Goal: Find specific page/section: Find specific page/section

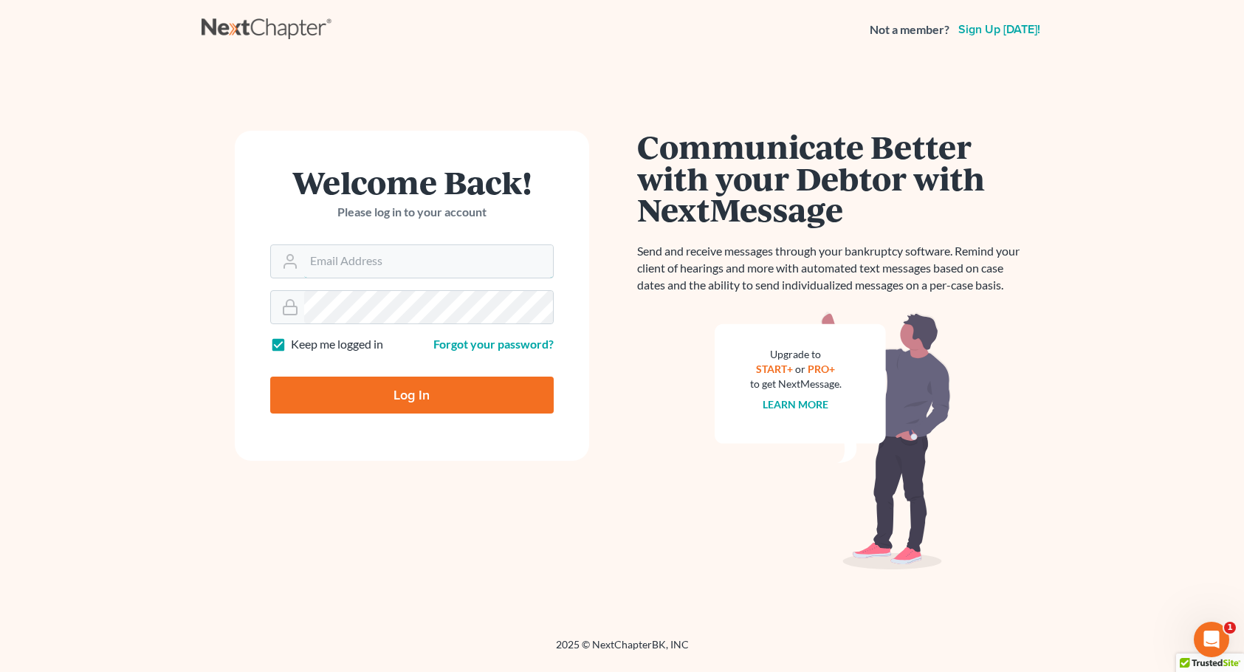
type input "[EMAIL_ADDRESS][DOMAIN_NAME]"
click at [405, 391] on input "Log In" at bounding box center [412, 395] width 284 height 37
type input "Thinking..."
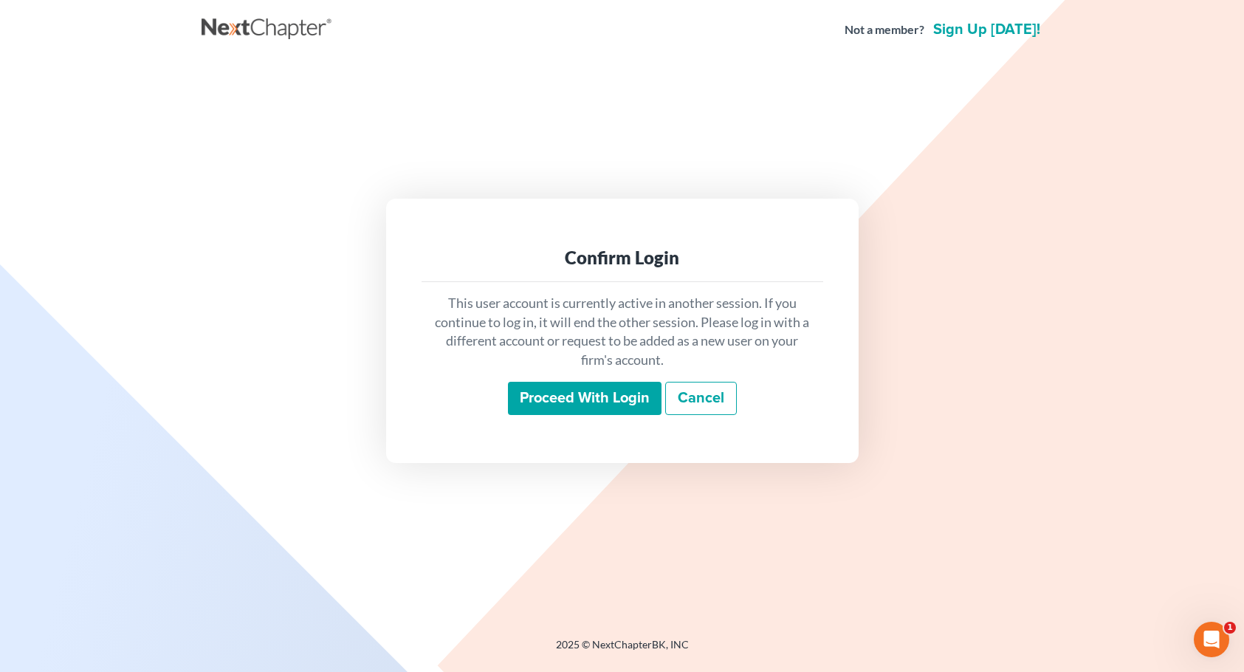
click at [555, 395] on input "Proceed with login" at bounding box center [585, 399] width 154 height 34
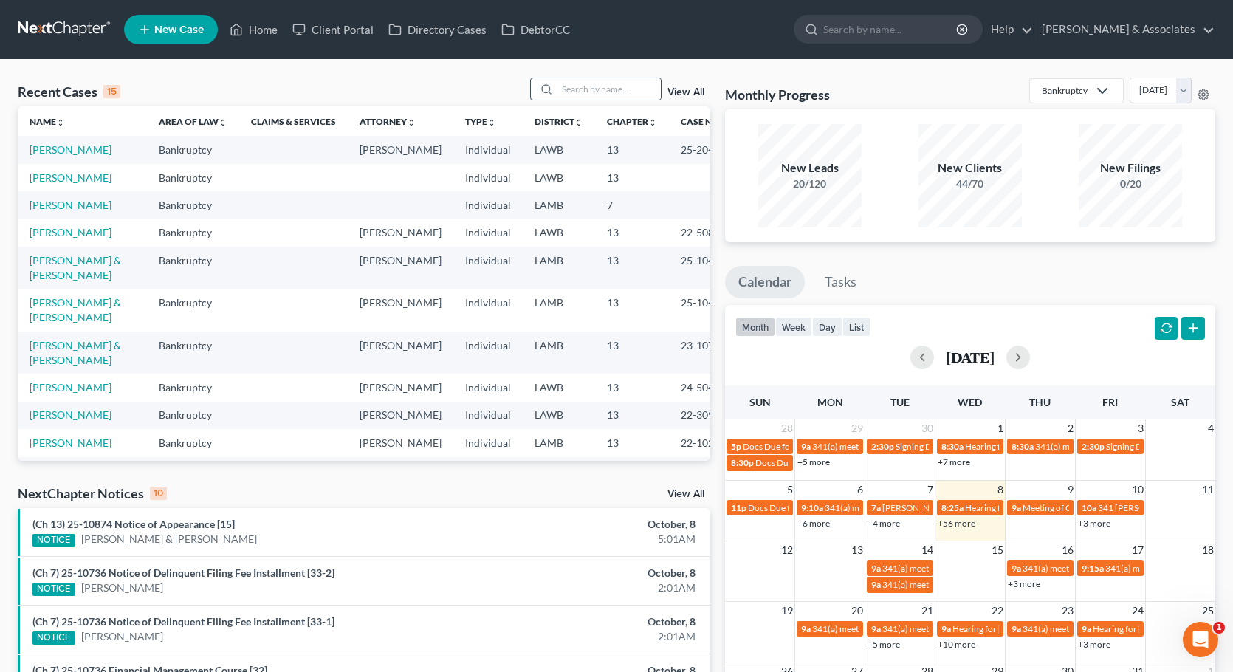
click at [580, 78] on div "Recent Cases 15 View All Name unfold_more expand_more expand_less Area of Law u…" at bounding box center [616, 548] width 1233 height 976
click at [580, 83] on input "search" at bounding box center [608, 88] width 103 height 21
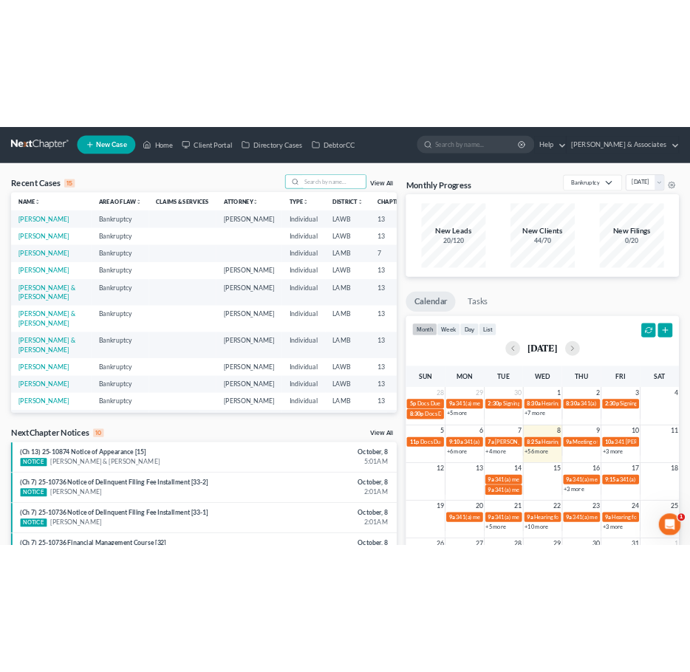
scroll to position [16, 0]
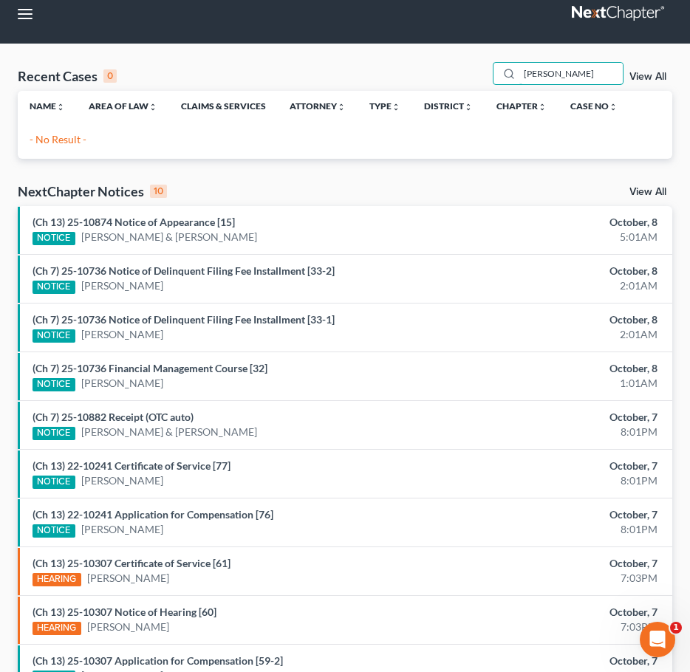
drag, startPoint x: 561, startPoint y: 72, endPoint x: 433, endPoint y: 81, distance: 128.8
click at [433, 81] on div "Recent Cases 0 [PERSON_NAME] View All" at bounding box center [345, 76] width 654 height 29
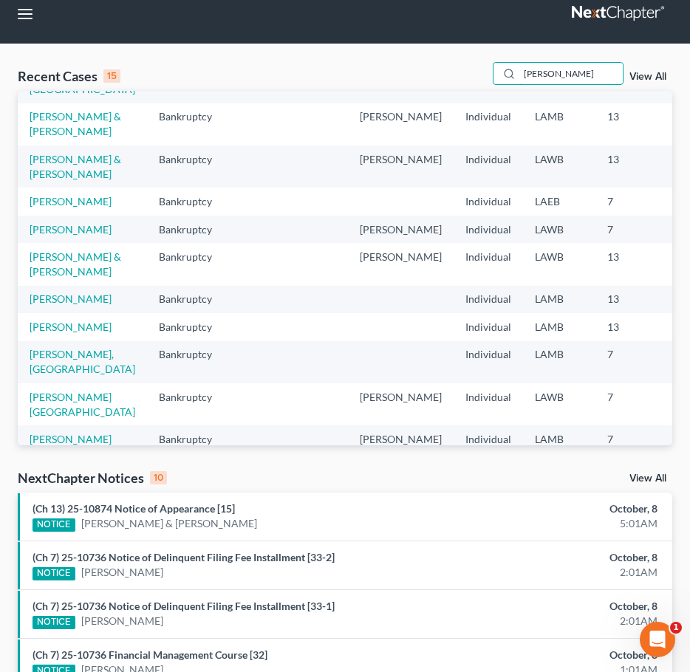
scroll to position [0, 0]
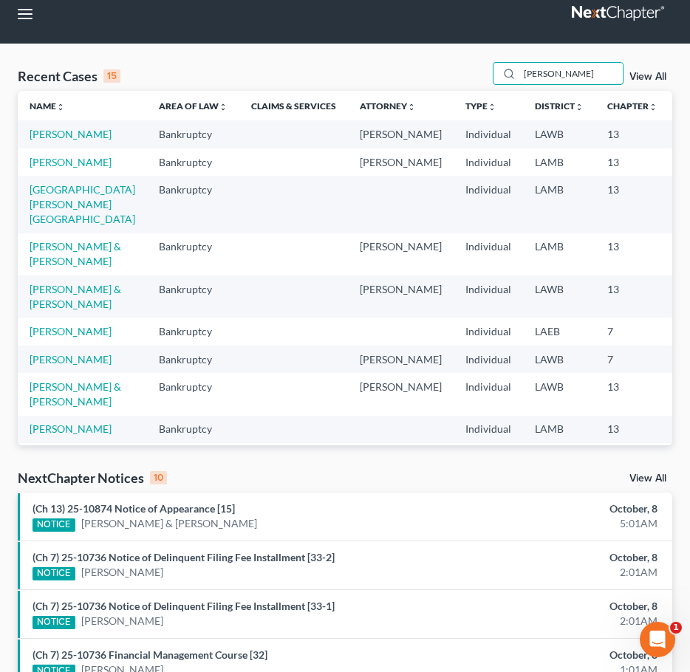
type input "[PERSON_NAME]"
click at [645, 74] on link "View All" at bounding box center [647, 77] width 37 height 10
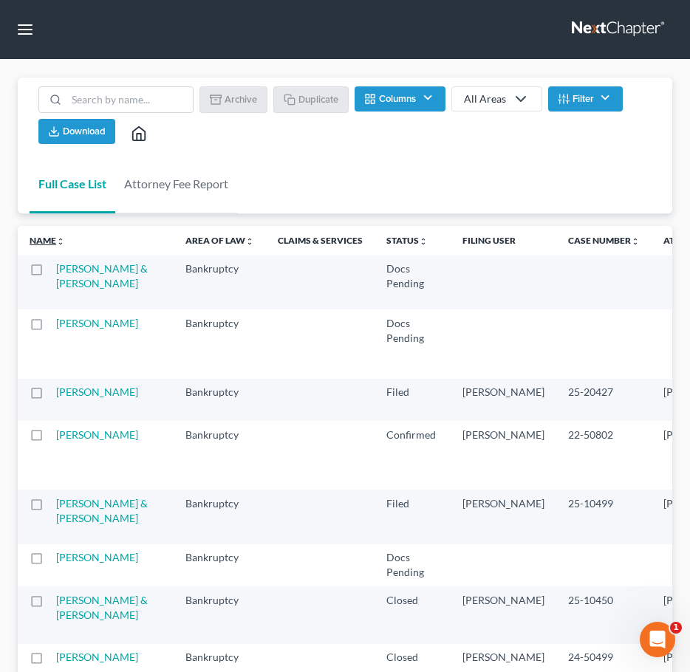
click at [65, 240] on icon "unfold_more" at bounding box center [60, 241] width 9 height 9
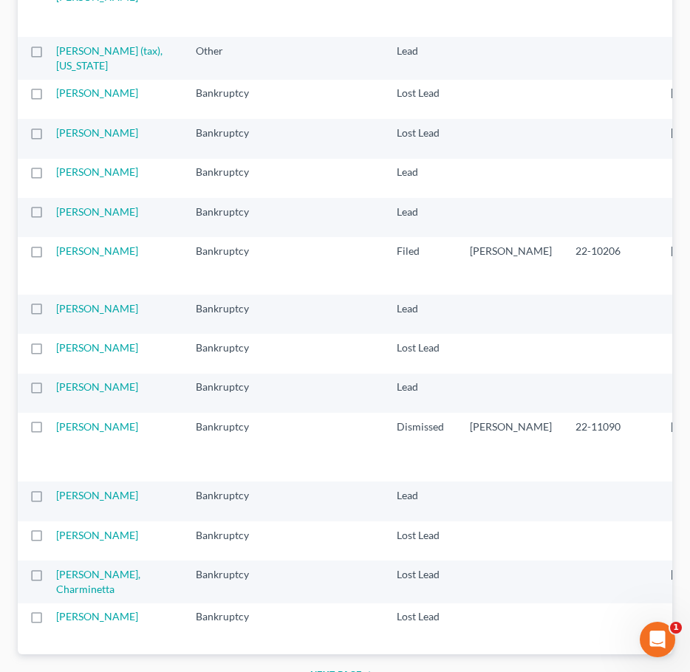
scroll to position [2068, 0]
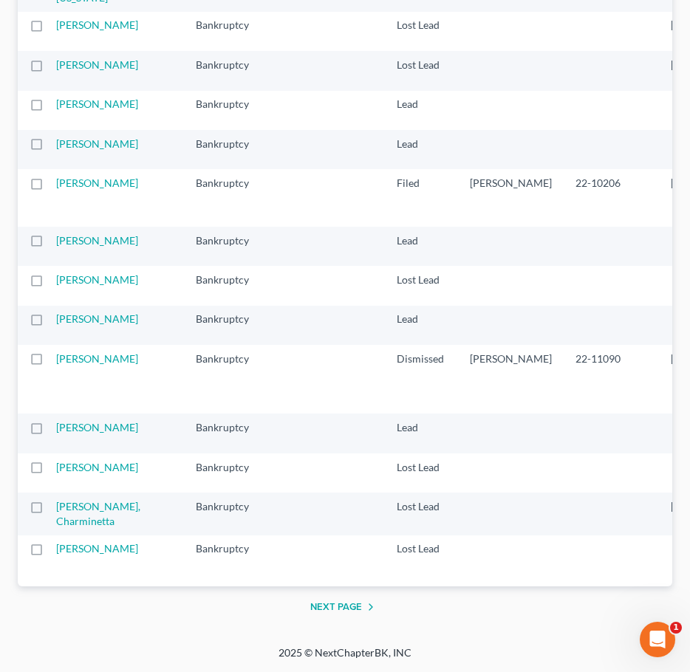
click at [332, 606] on button "Next Page" at bounding box center [344, 607] width 69 height 18
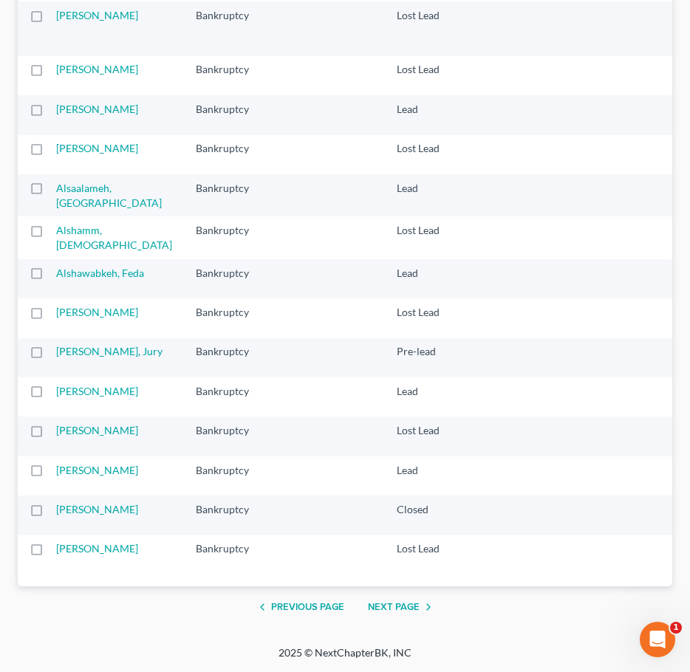
scroll to position [2141, 0]
click at [391, 616] on button "Next Page" at bounding box center [402, 607] width 69 height 18
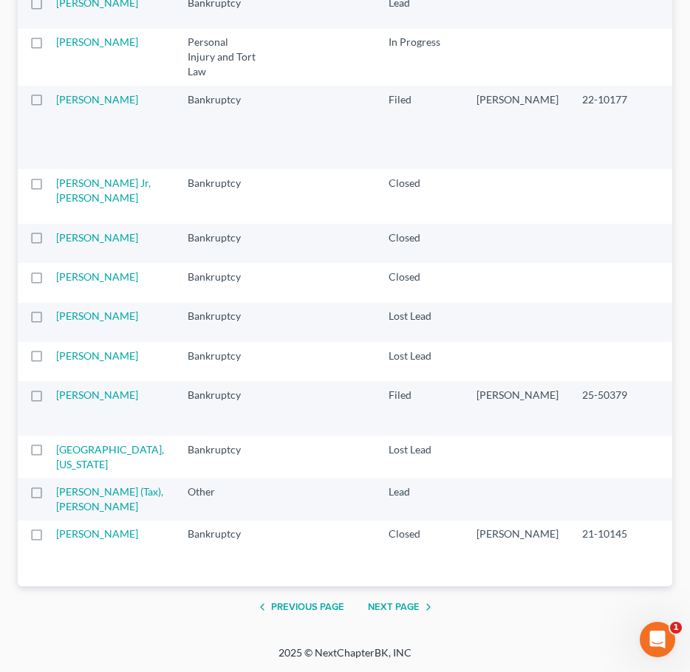
scroll to position [2289, 0]
click at [390, 616] on button "Next Page" at bounding box center [402, 607] width 69 height 18
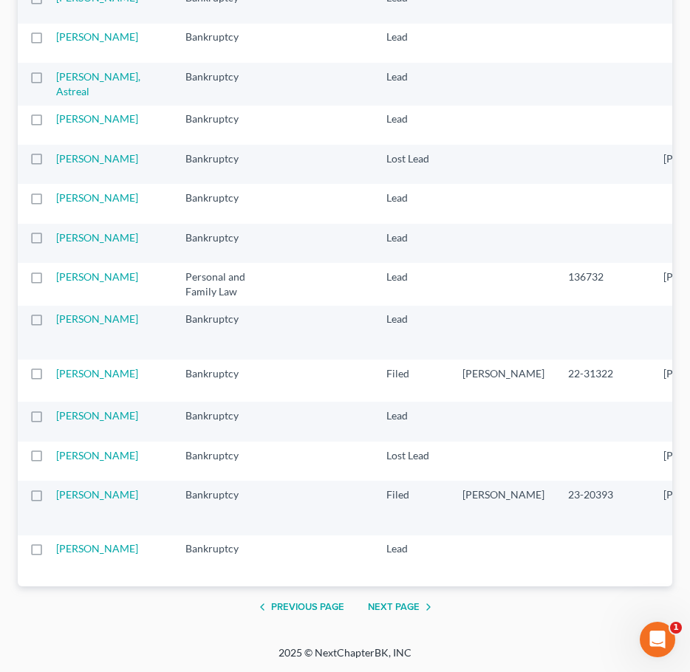
scroll to position [2141, 0]
click at [399, 616] on button "Next Page" at bounding box center [402, 607] width 69 height 18
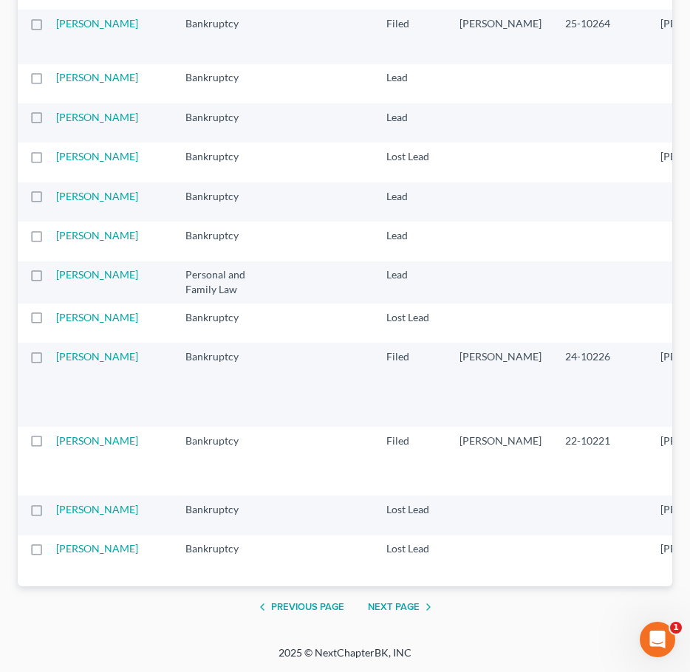
scroll to position [2473, 0]
click at [387, 613] on button "Next Page" at bounding box center [402, 607] width 69 height 18
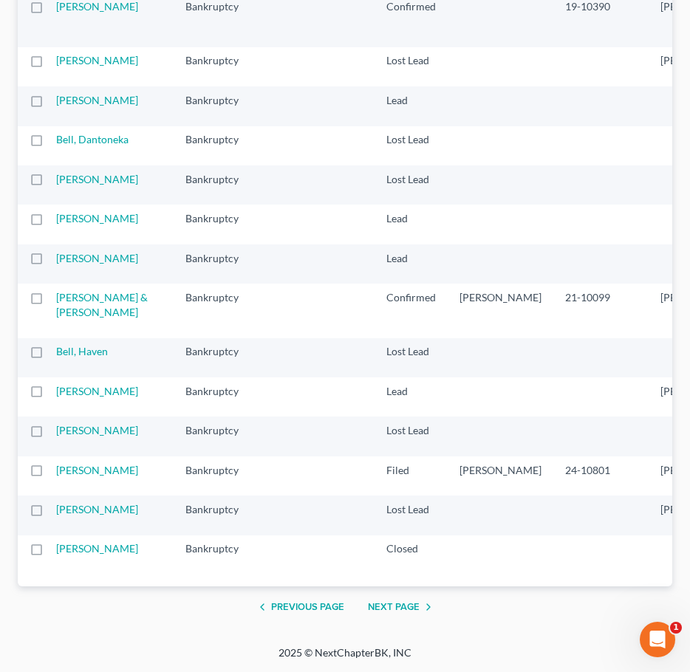
scroll to position [2322, 0]
click at [401, 605] on button "Next Page" at bounding box center [402, 607] width 69 height 18
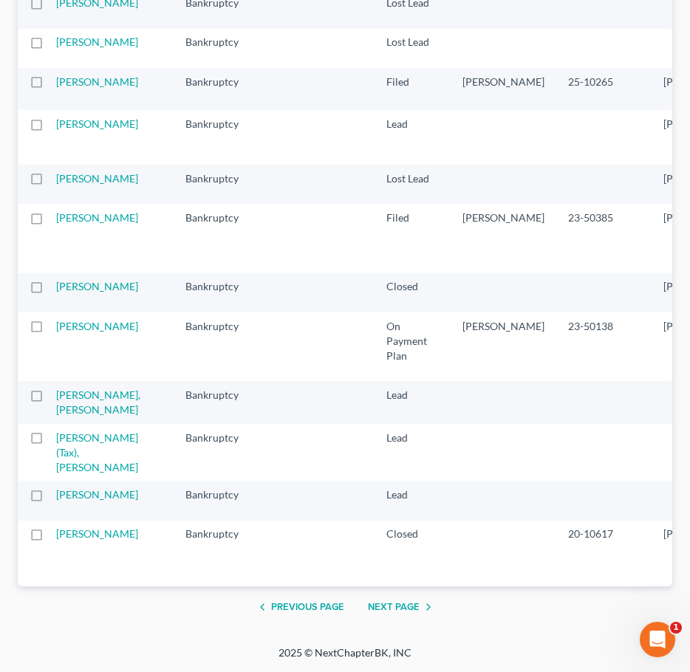
scroll to position [2485, 0]
click at [385, 600] on button "Next Page" at bounding box center [402, 607] width 69 height 18
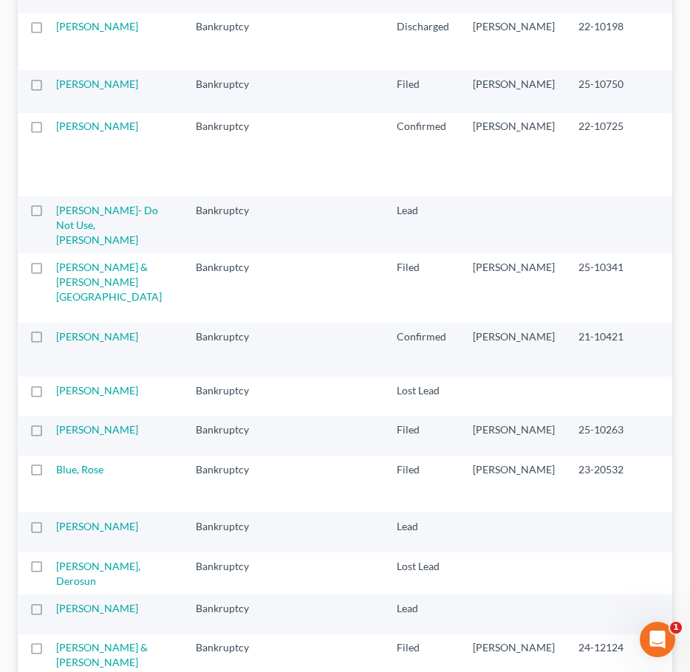
scroll to position [2290, 0]
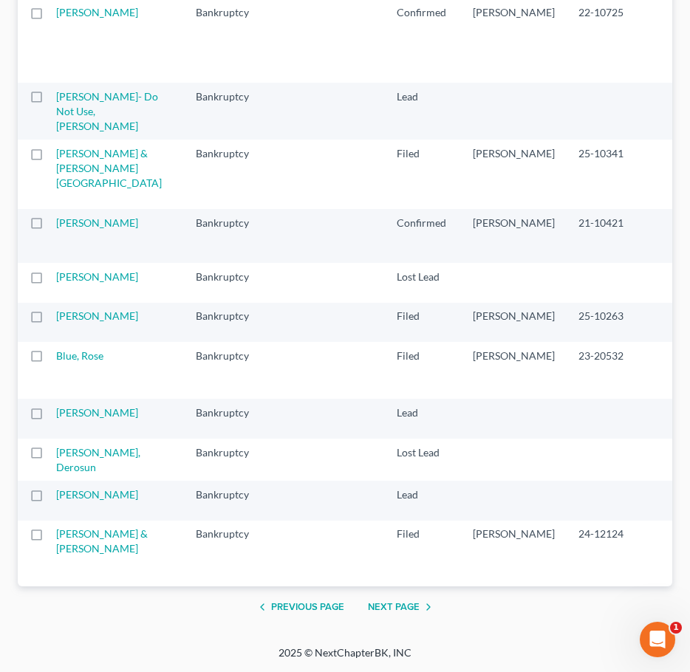
click at [392, 607] on button "Next Page" at bounding box center [402, 607] width 69 height 18
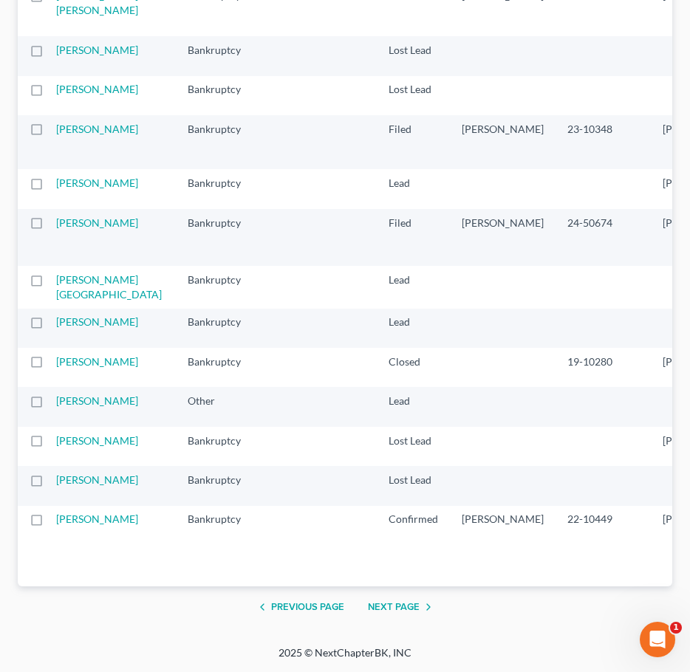
scroll to position [2384, 0]
click at [405, 609] on button "Next Page" at bounding box center [402, 607] width 69 height 18
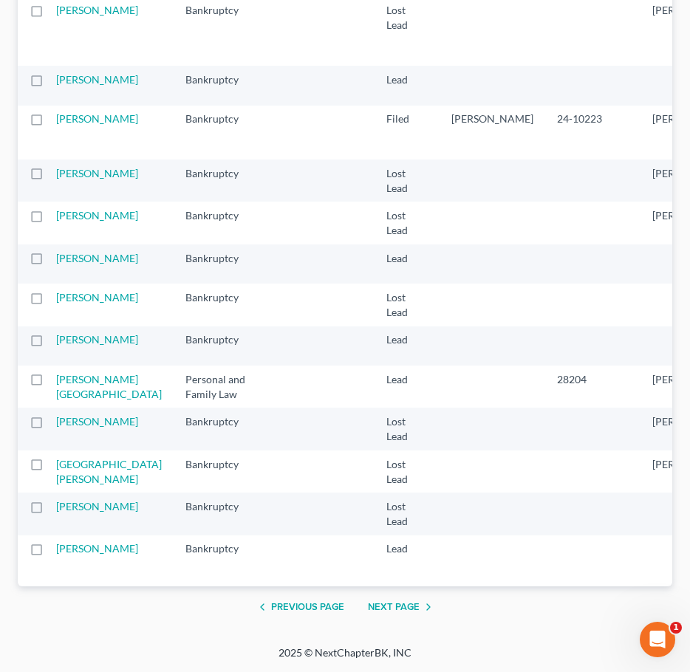
scroll to position [2183, 0]
click at [383, 600] on button "Next Page" at bounding box center [402, 607] width 69 height 18
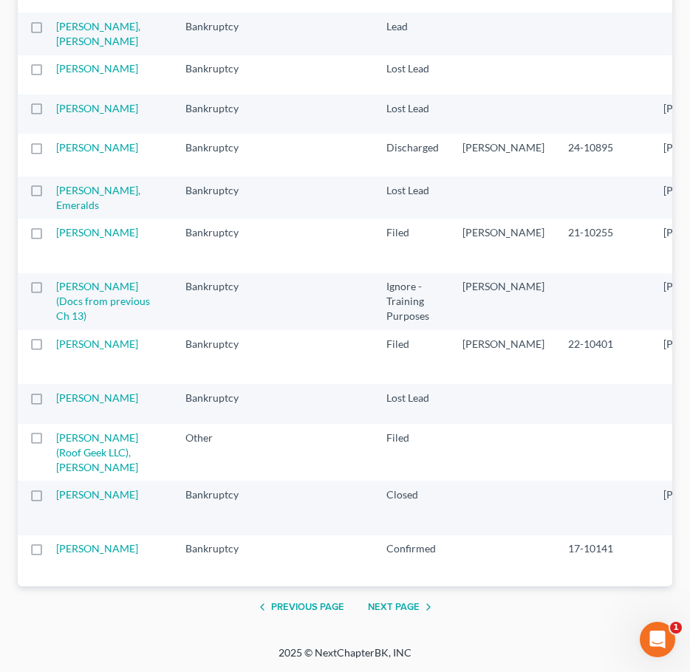
scroll to position [2437, 0]
click at [383, 613] on button "Next Page" at bounding box center [402, 607] width 69 height 18
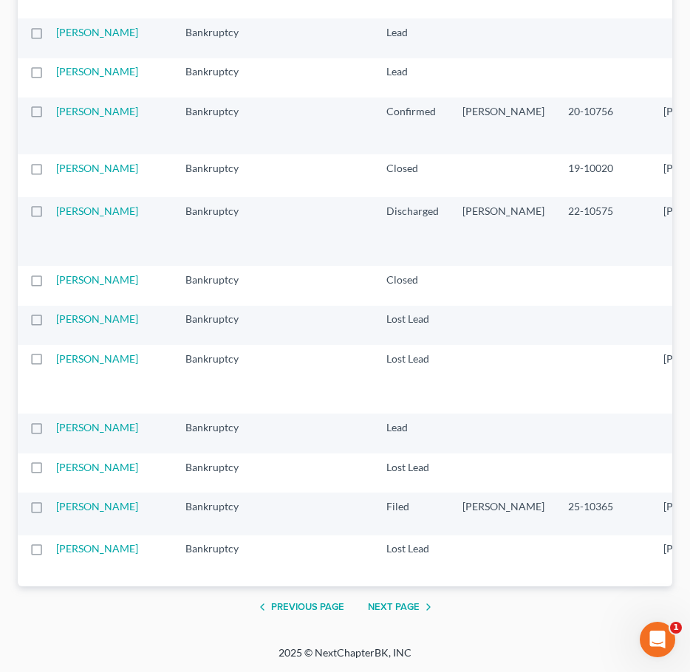
scroll to position [2364, 0]
click at [384, 605] on button "Next Page" at bounding box center [402, 607] width 69 height 18
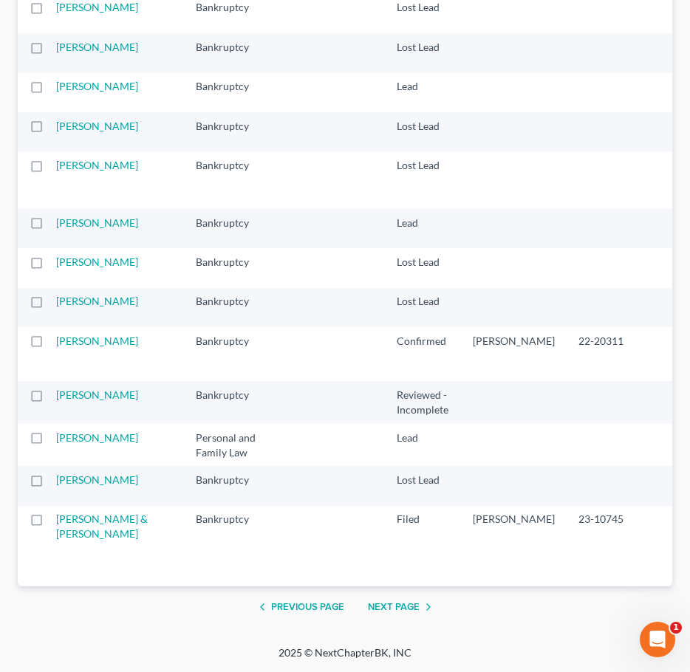
scroll to position [2334, 0]
